Goal: Task Accomplishment & Management: Manage account settings

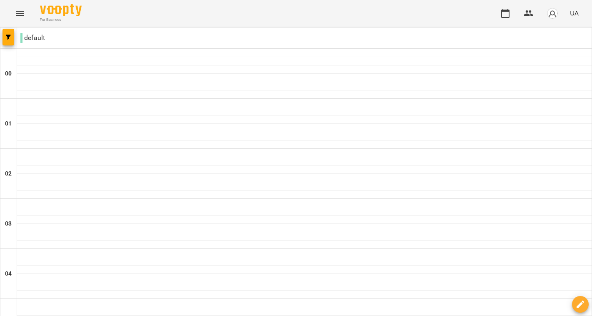
scroll to position [937, 0]
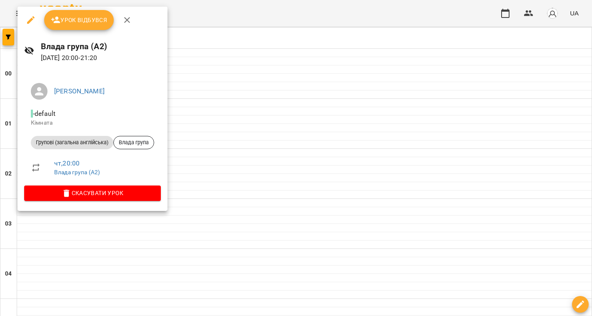
click at [84, 19] on span "Урок відбувся" at bounding box center [79, 20] width 57 height 10
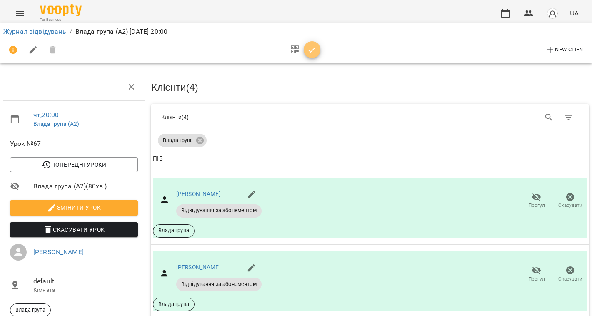
click at [312, 53] on icon "button" at bounding box center [312, 50] width 10 height 10
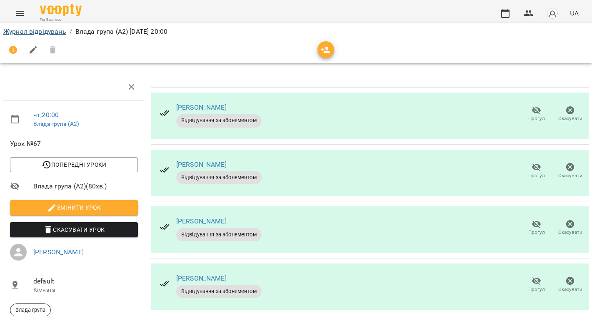
click at [61, 32] on link "Журнал відвідувань" at bounding box center [34, 31] width 63 height 8
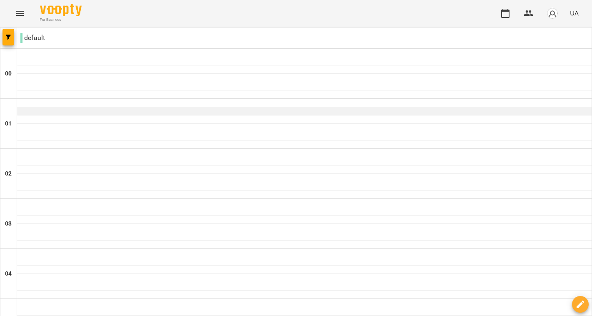
scroll to position [937, 0]
